Goal: Task Accomplishment & Management: Manage account settings

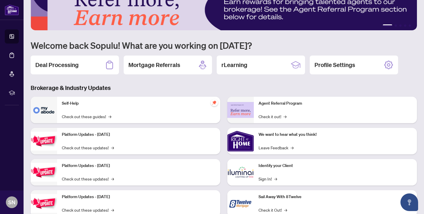
scroll to position [37, 0]
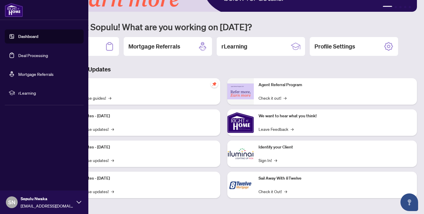
click at [19, 55] on link "Deal Processing" at bounding box center [33, 55] width 30 height 5
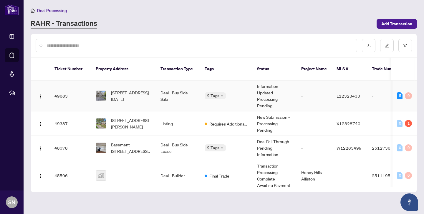
click at [177, 89] on td "Deal - Buy Side Sale" at bounding box center [178, 96] width 44 height 31
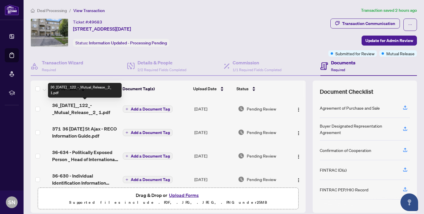
click at [76, 108] on span "36_[DATE]__122_-_Mutual_Release__2_ 1.pdf" at bounding box center [85, 109] width 66 height 14
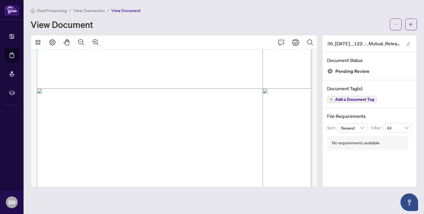
scroll to position [229, 0]
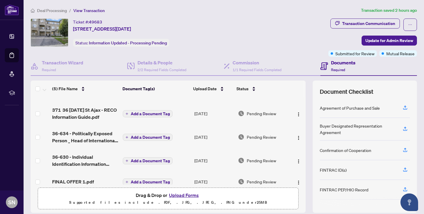
scroll to position [17, 0]
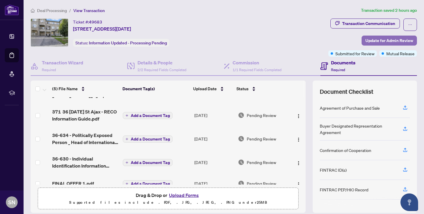
click at [380, 38] on span "Update for Admin Review" at bounding box center [389, 40] width 48 height 9
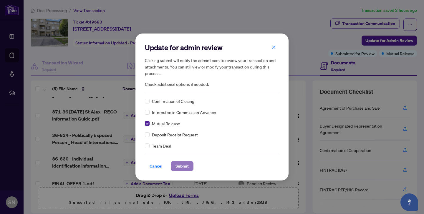
click at [178, 167] on span "Submit" at bounding box center [181, 166] width 13 height 9
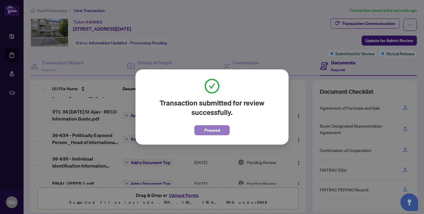
click at [220, 128] on button "Proceed" at bounding box center [211, 130] width 35 height 10
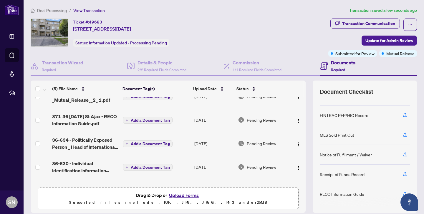
scroll to position [75, 0]
click at [353, 20] on div "Transaction Communication" at bounding box center [368, 23] width 53 height 9
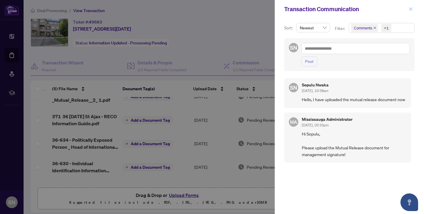
click at [409, 8] on icon "close" at bounding box center [410, 9] width 4 height 4
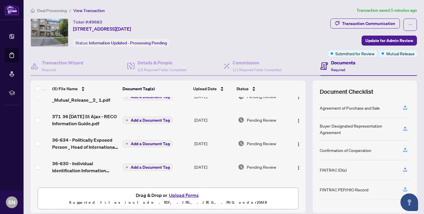
scroll to position [0, 0]
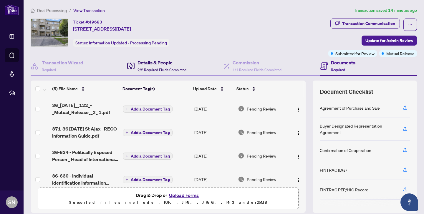
click at [171, 64] on h4 "Details & People" at bounding box center [161, 62] width 49 height 7
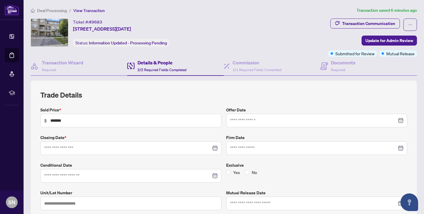
type input "**********"
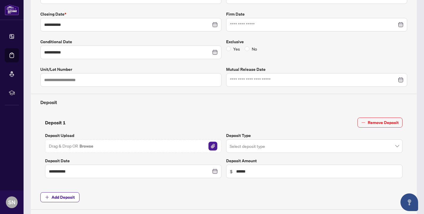
scroll to position [124, 0]
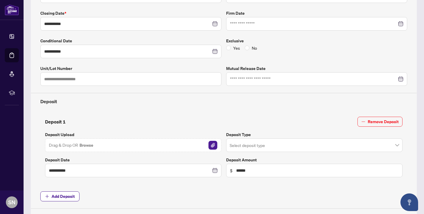
click at [283, 145] on input "search" at bounding box center [311, 146] width 164 height 13
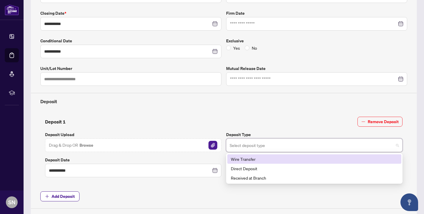
click at [283, 144] on input "search" at bounding box center [311, 146] width 164 height 13
click at [279, 127] on div "**********" at bounding box center [224, 147] width 362 height 61
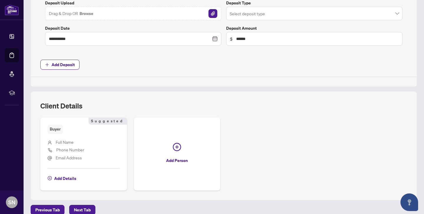
scroll to position [284, 0]
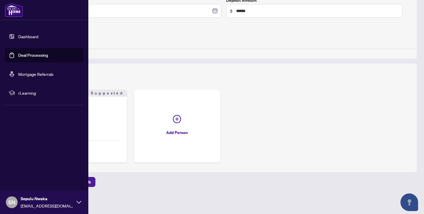
click at [30, 56] on link "Deal Processing" at bounding box center [33, 55] width 30 height 5
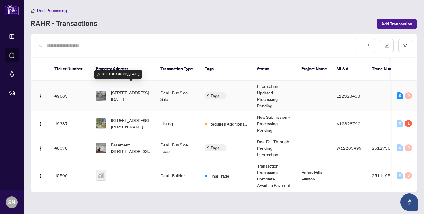
click at [142, 92] on span "[STREET_ADDRESS][DATE]" at bounding box center [131, 95] width 40 height 13
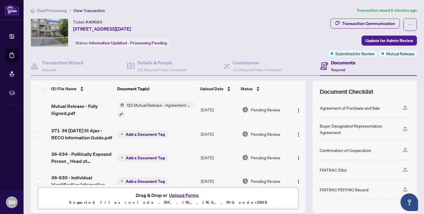
scroll to position [4, 0]
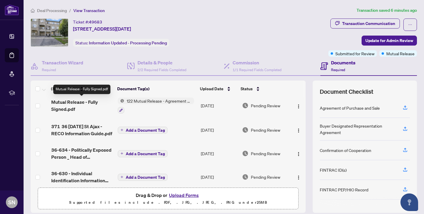
click at [87, 100] on span "Mutual Release - Fully Signed.pdf" at bounding box center [82, 106] width 62 height 14
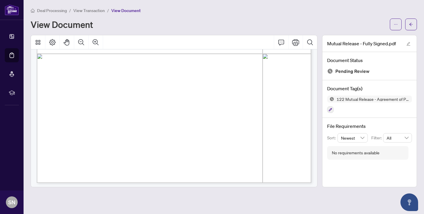
scroll to position [229, 0]
click at [294, 43] on icon "Print" at bounding box center [295, 42] width 7 height 7
